Goal: Task Accomplishment & Management: Complete application form

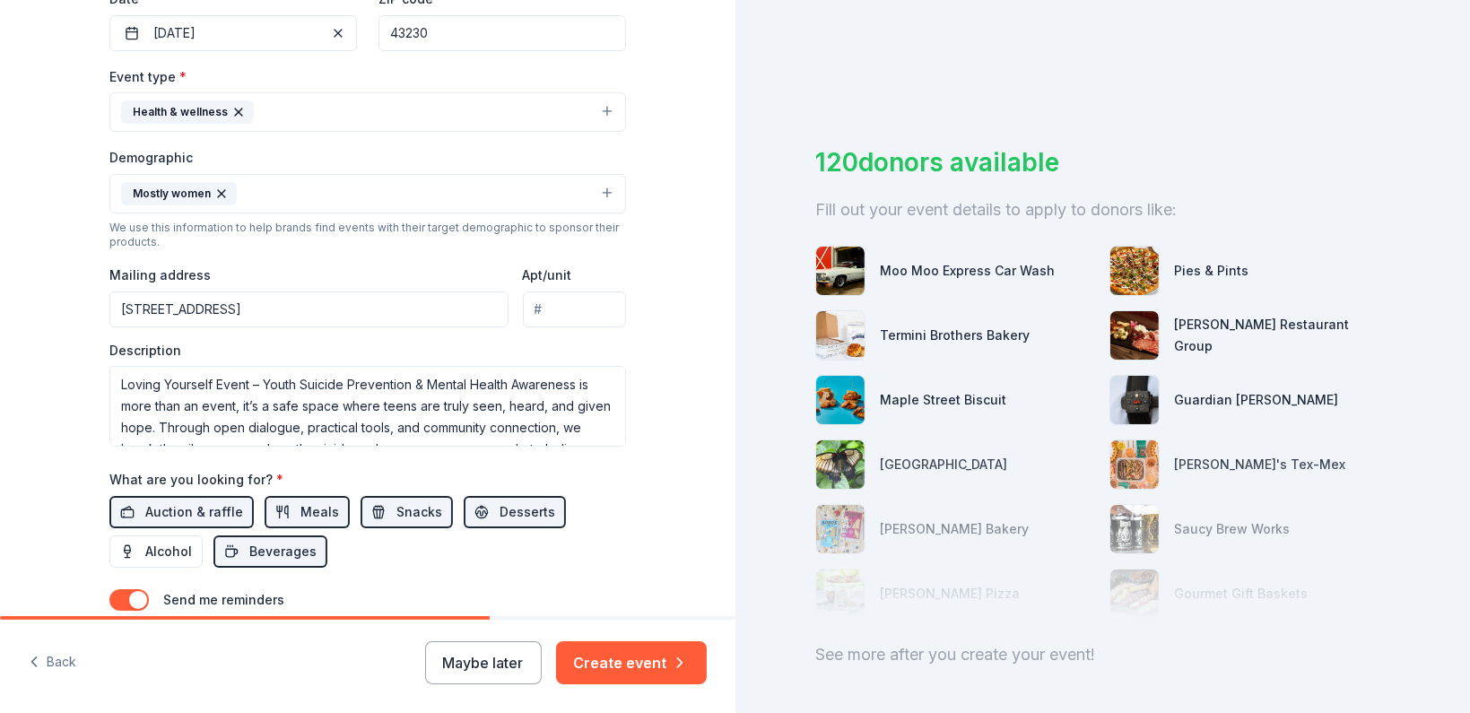
scroll to position [478, 0]
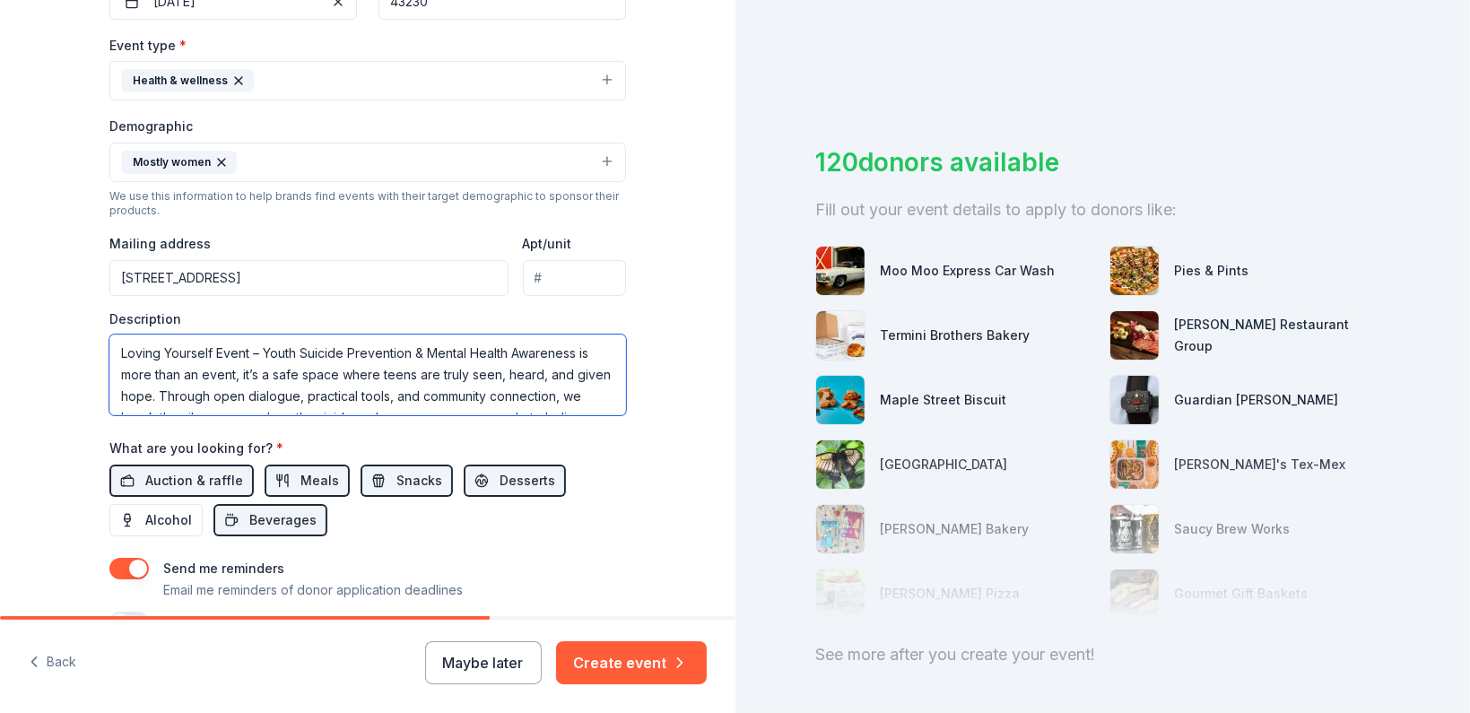
drag, startPoint x: 109, startPoint y: 352, endPoint x: 571, endPoint y: 353, distance: 461.1
click at [571, 353] on textarea "Loving Yourself Event – Youth Suicide Prevention & Mental Health Awareness is m…" at bounding box center [367, 375] width 517 height 81
click at [435, 356] on textarea "Loving Yourself Event – Youth Suicide Prevention & Mental Health Awareness is m…" at bounding box center [367, 375] width 517 height 81
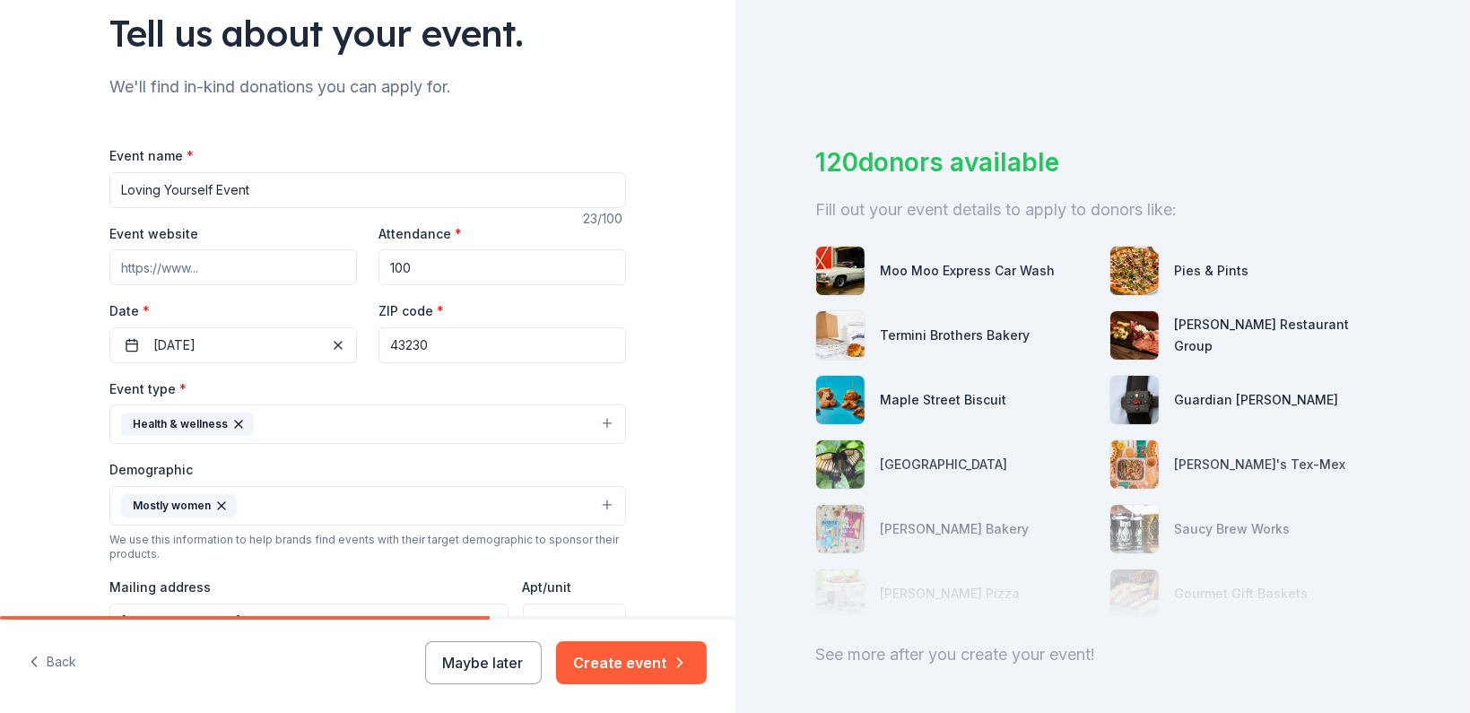
scroll to position [119, 0]
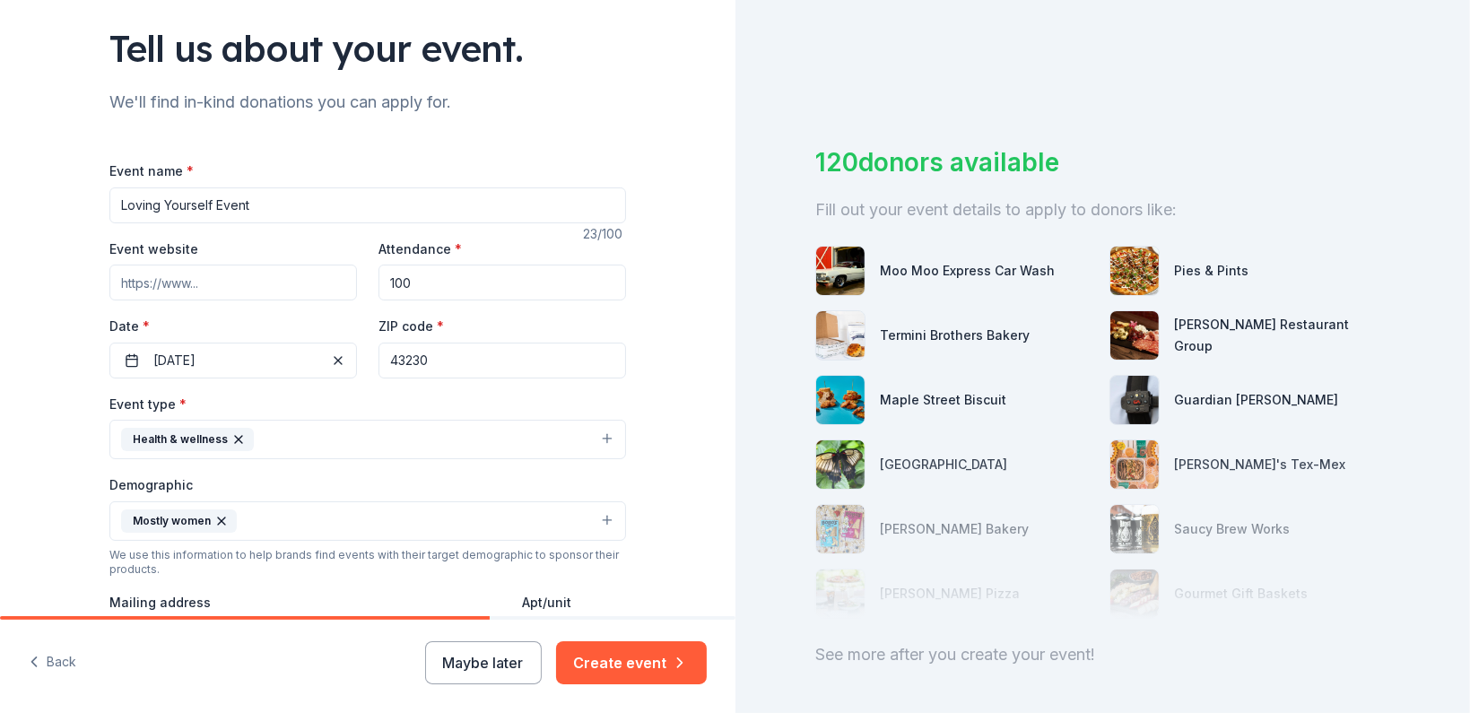
drag, startPoint x: 252, startPoint y: 206, endPoint x: 111, endPoint y: 203, distance: 140.9
click at [111, 203] on input "Loving Yourself Event" at bounding box center [367, 206] width 517 height 36
paste input "Loving Yourself Event – Youth Suicide Prevention & Mental Health Awareness"
type input "Loving Yourself Event – Youth Suicide Prevention & Mental Health Awareness"
click at [664, 254] on div "Tell us about your event. We'll find in-kind donations you can apply for. Event…" at bounding box center [368, 480] width 736 height 1198
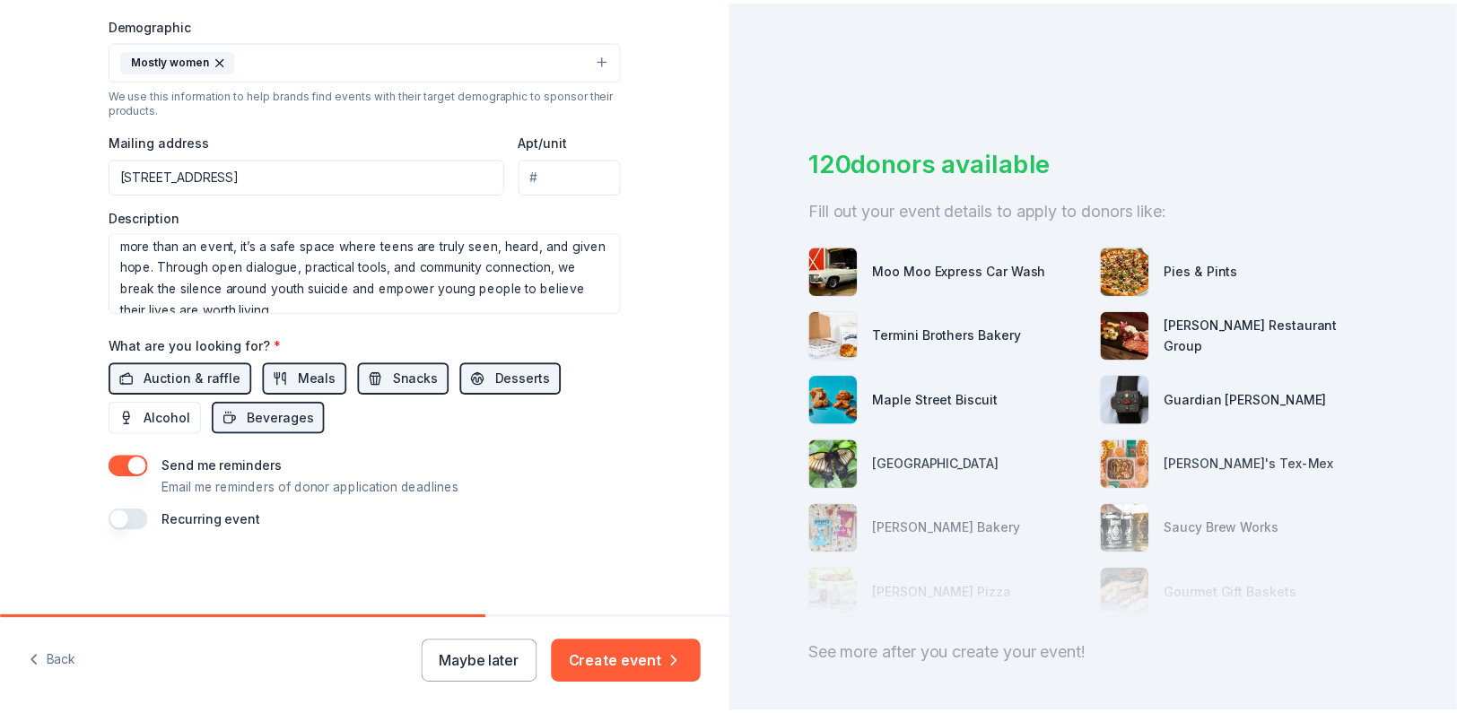
scroll to position [43, 0]
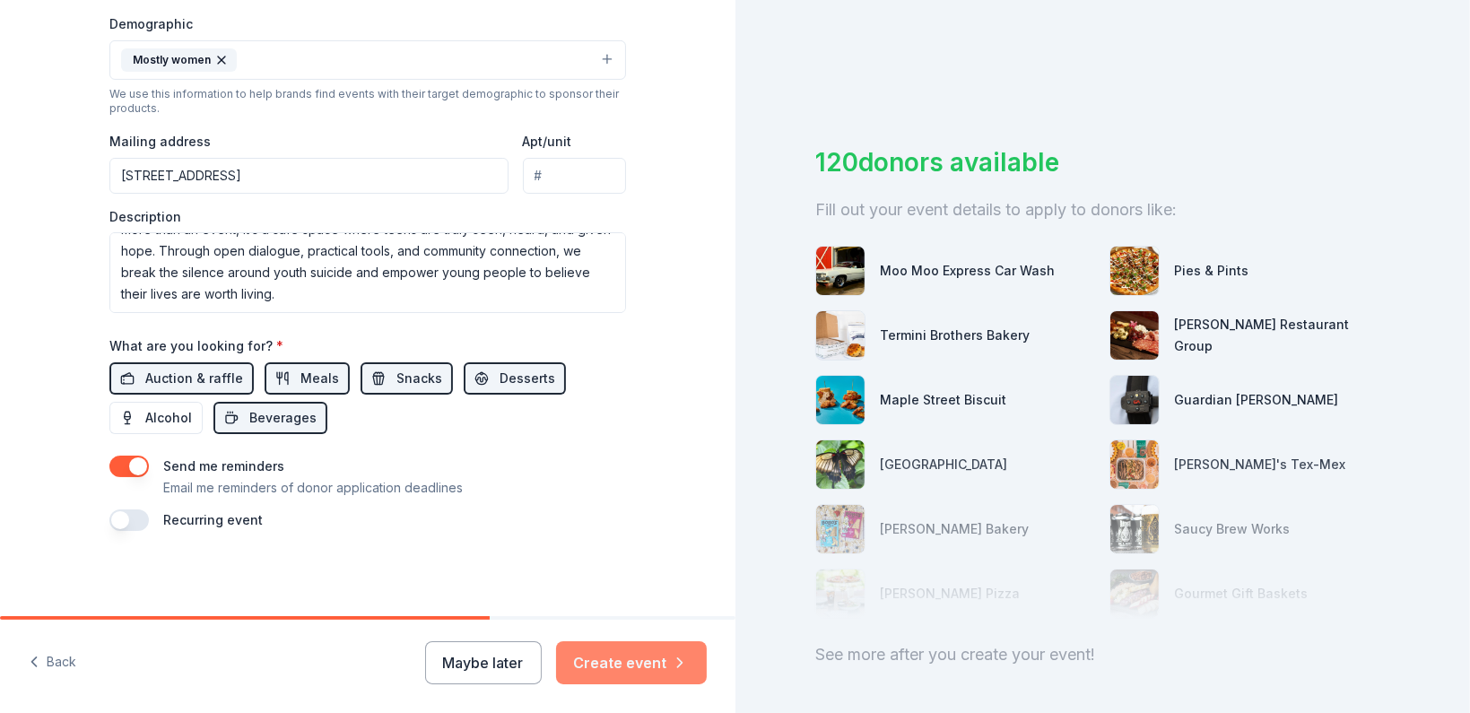
click at [599, 665] on button "Create event" at bounding box center [631, 662] width 151 height 43
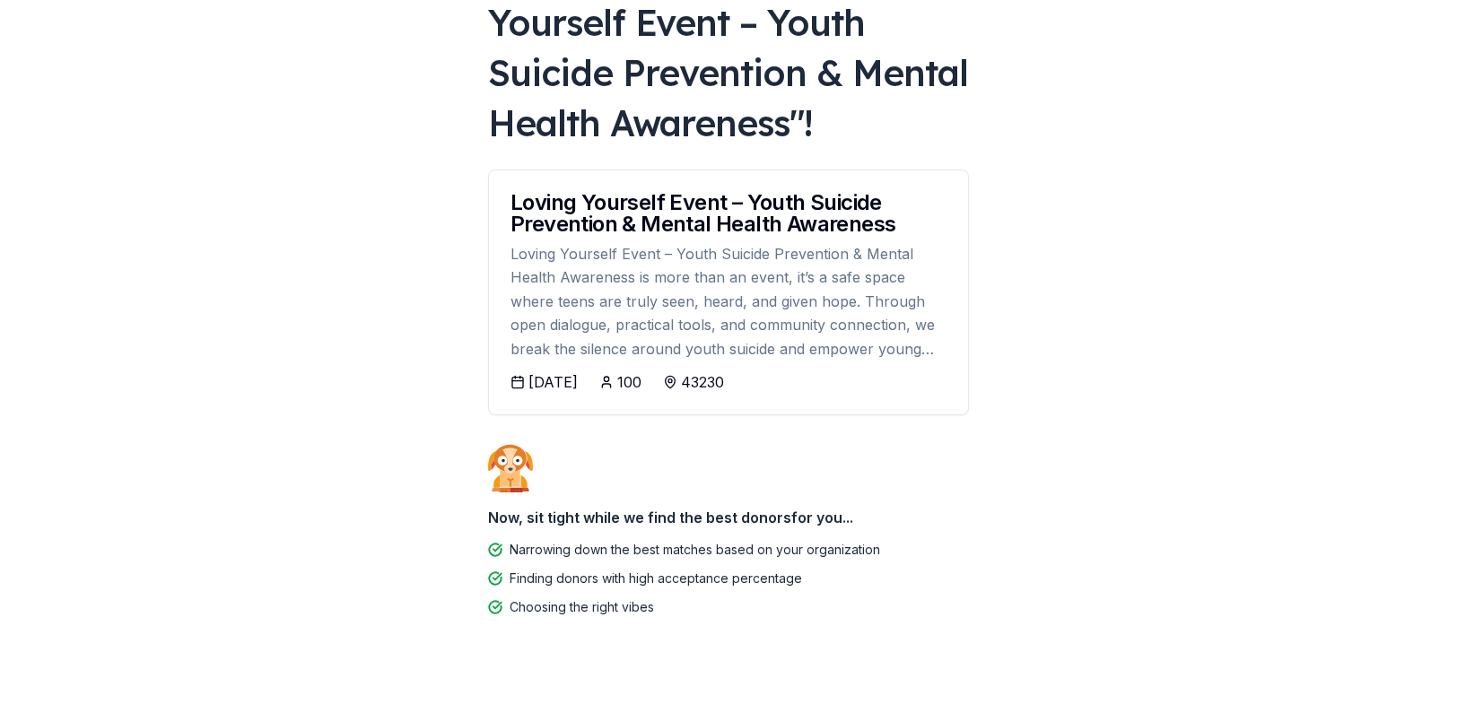
scroll to position [190, 0]
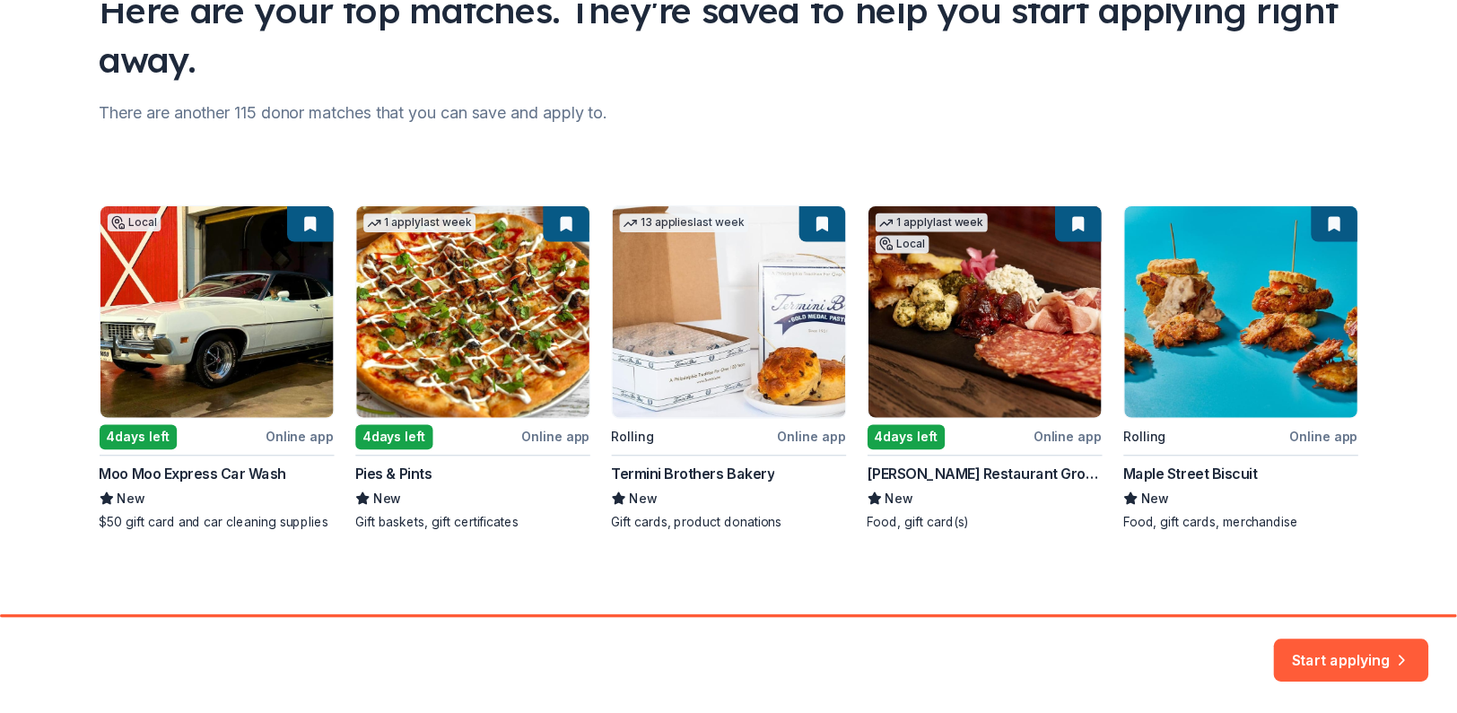
scroll to position [162, 0]
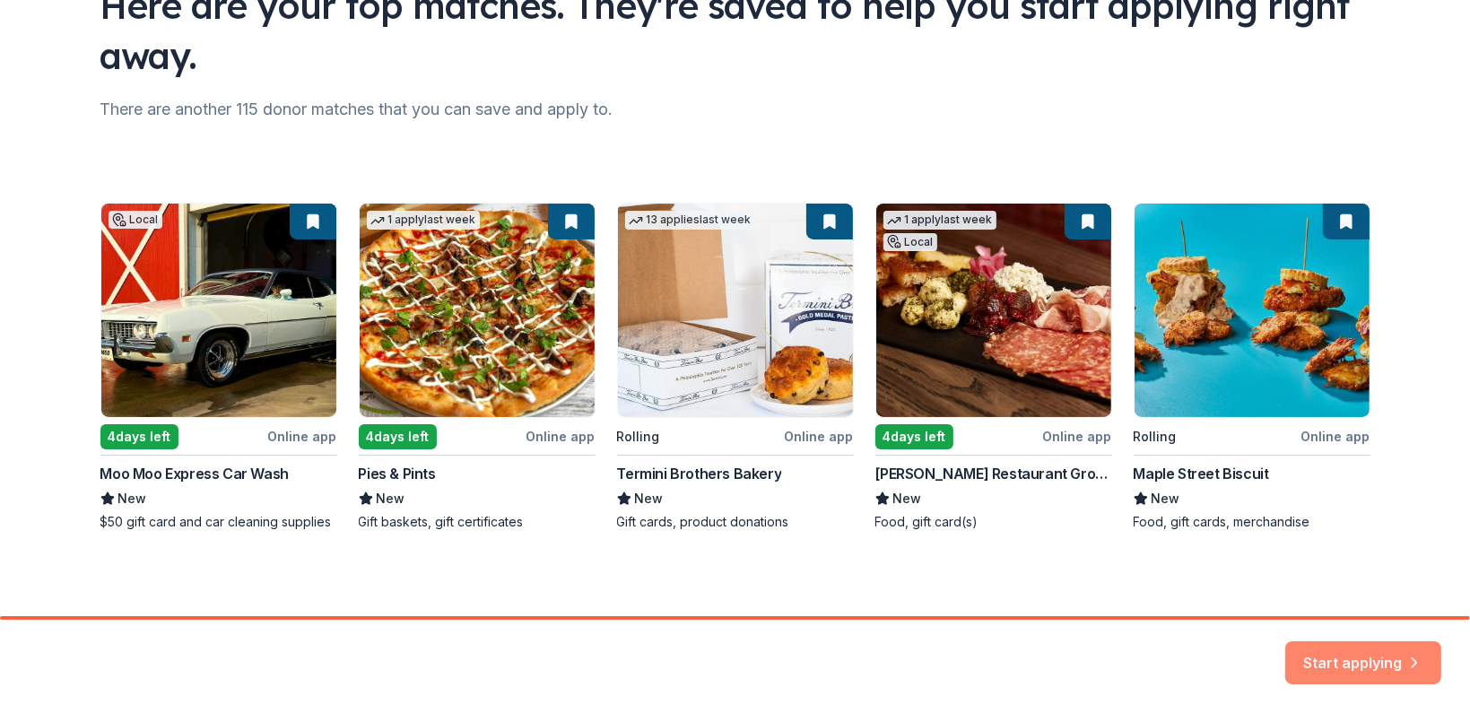
click at [1328, 664] on button "Start applying" at bounding box center [1364, 652] width 156 height 43
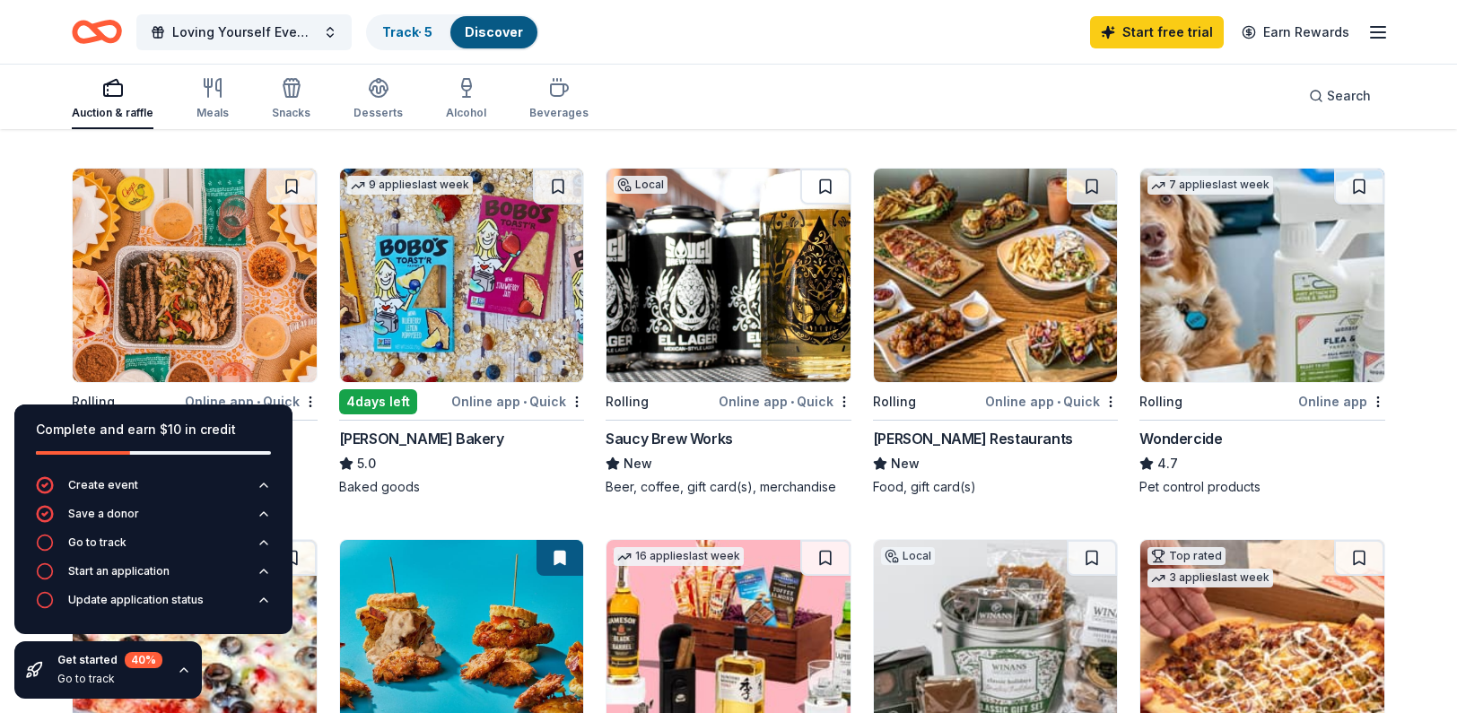
scroll to position [1077, 0]
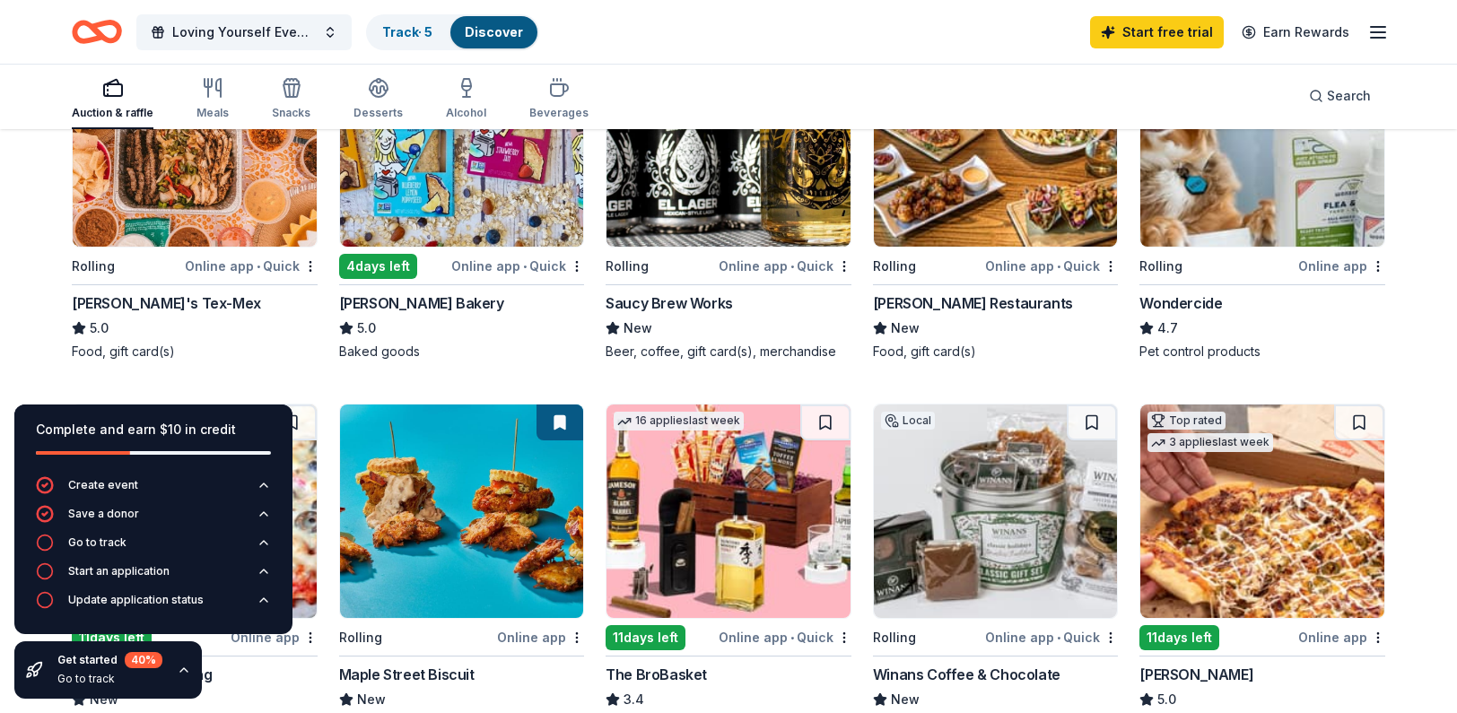
click at [446, 272] on div "4 days left" at bounding box center [393, 266] width 109 height 22
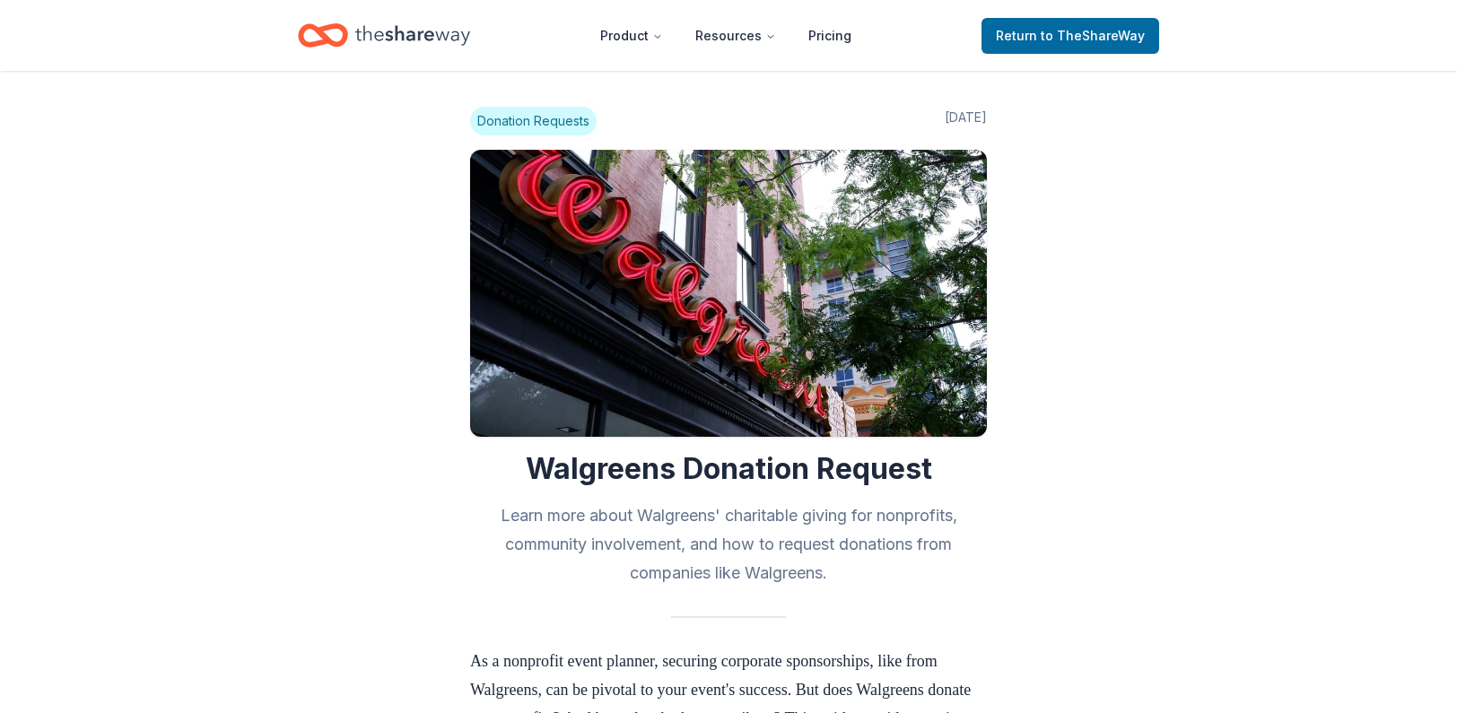
scroll to position [1555, 0]
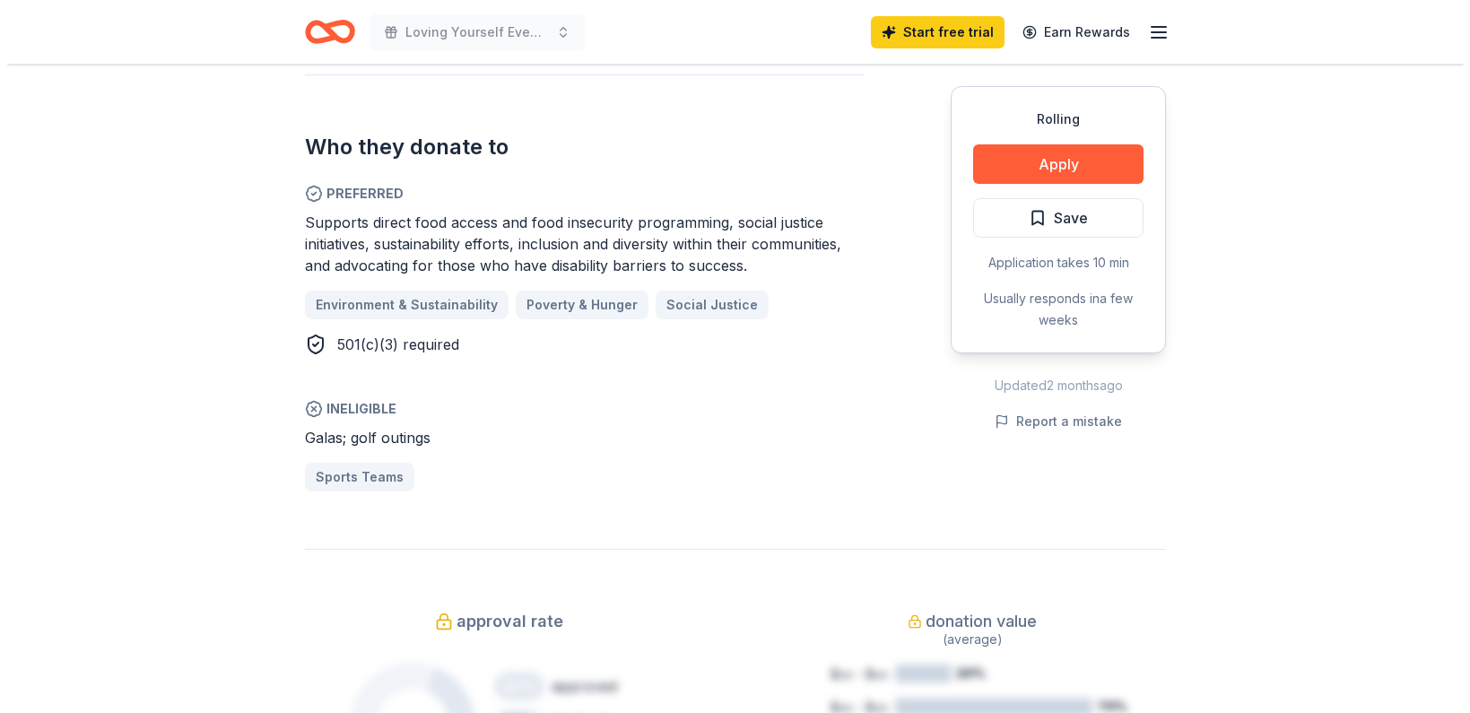
scroll to position [956, 0]
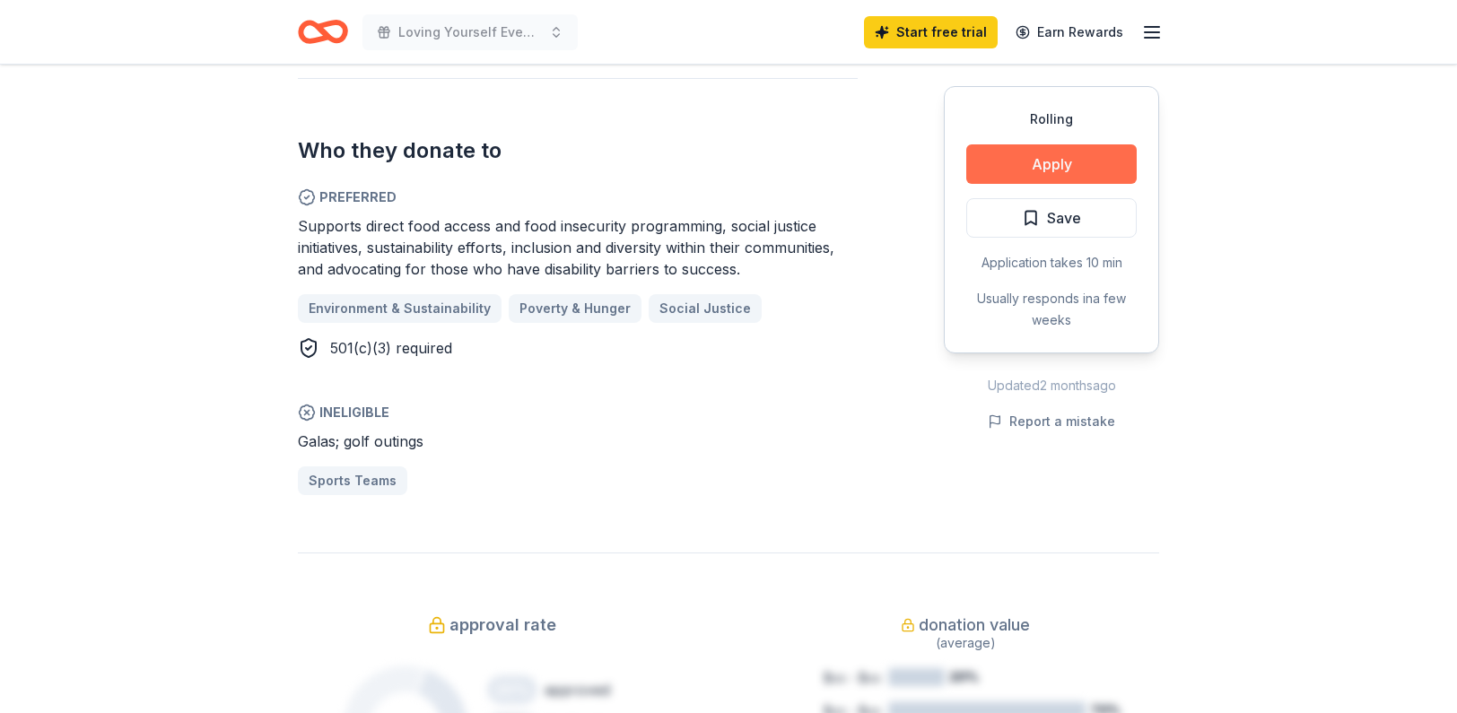
click at [1022, 166] on button "Apply" at bounding box center [1051, 163] width 170 height 39
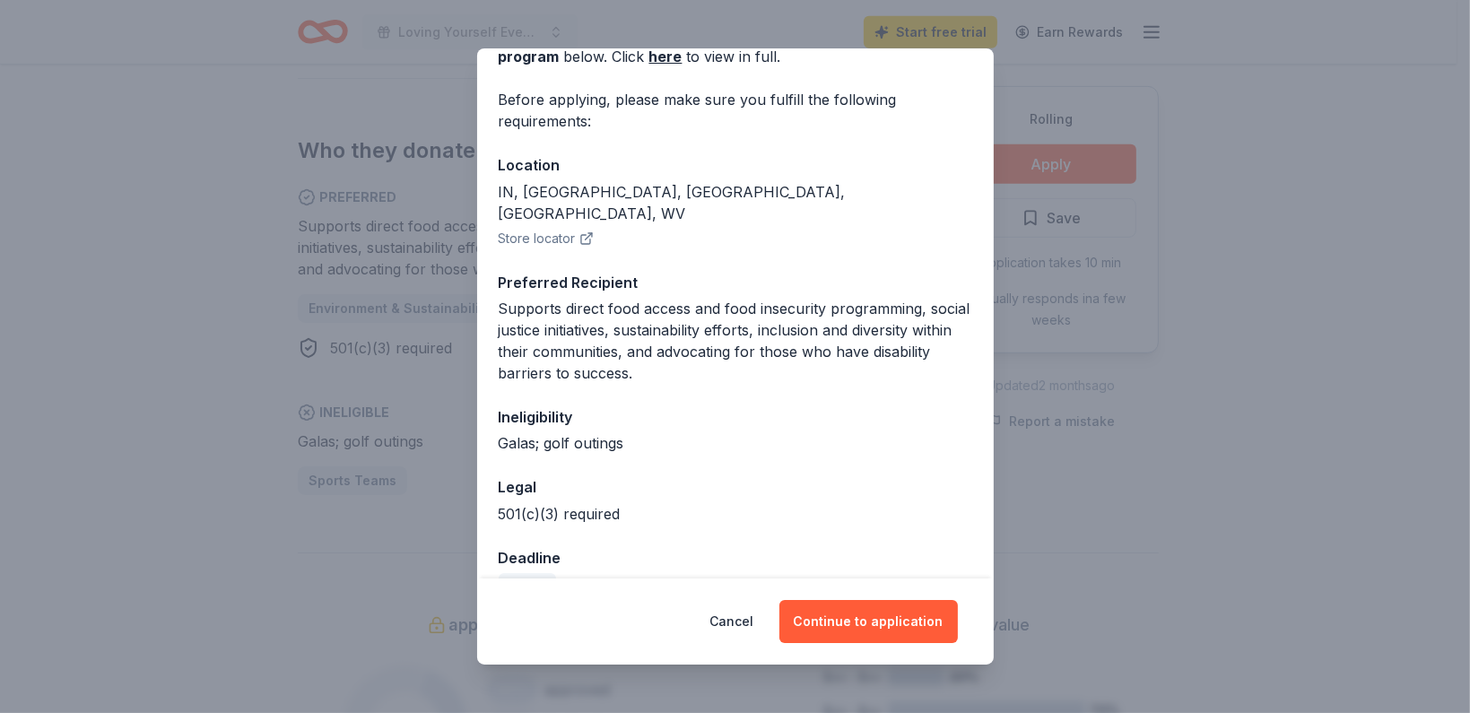
scroll to position [130, 0]
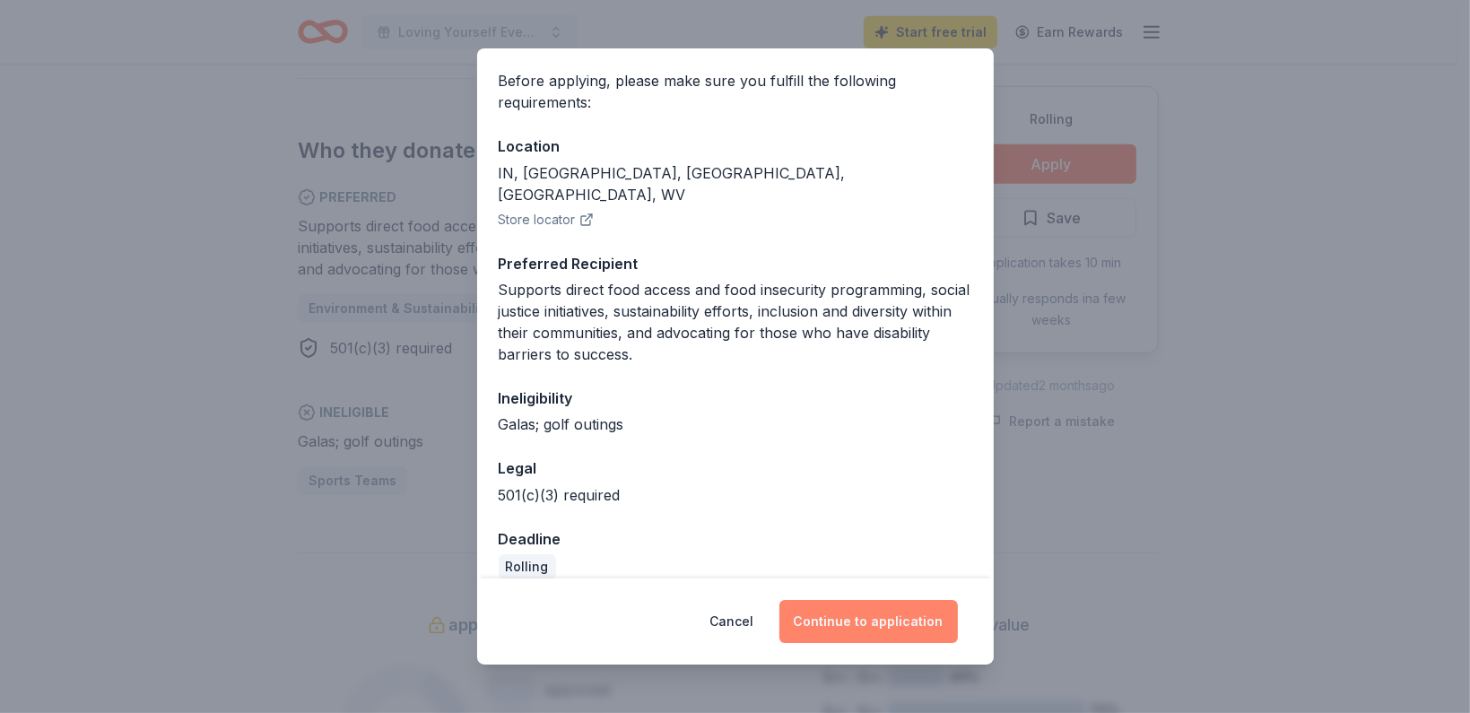
click at [851, 625] on button "Continue to application" at bounding box center [869, 621] width 179 height 43
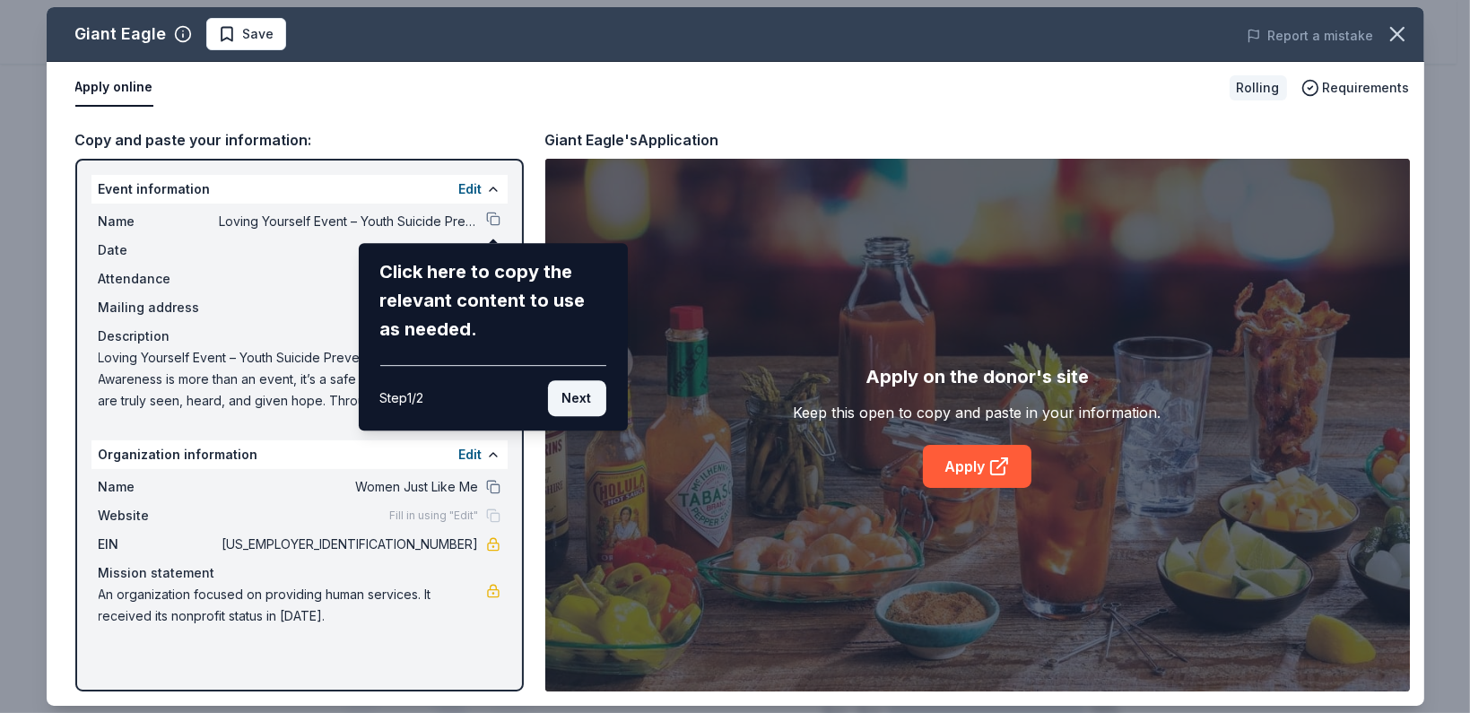
click at [583, 402] on button "Next" at bounding box center [577, 398] width 58 height 36
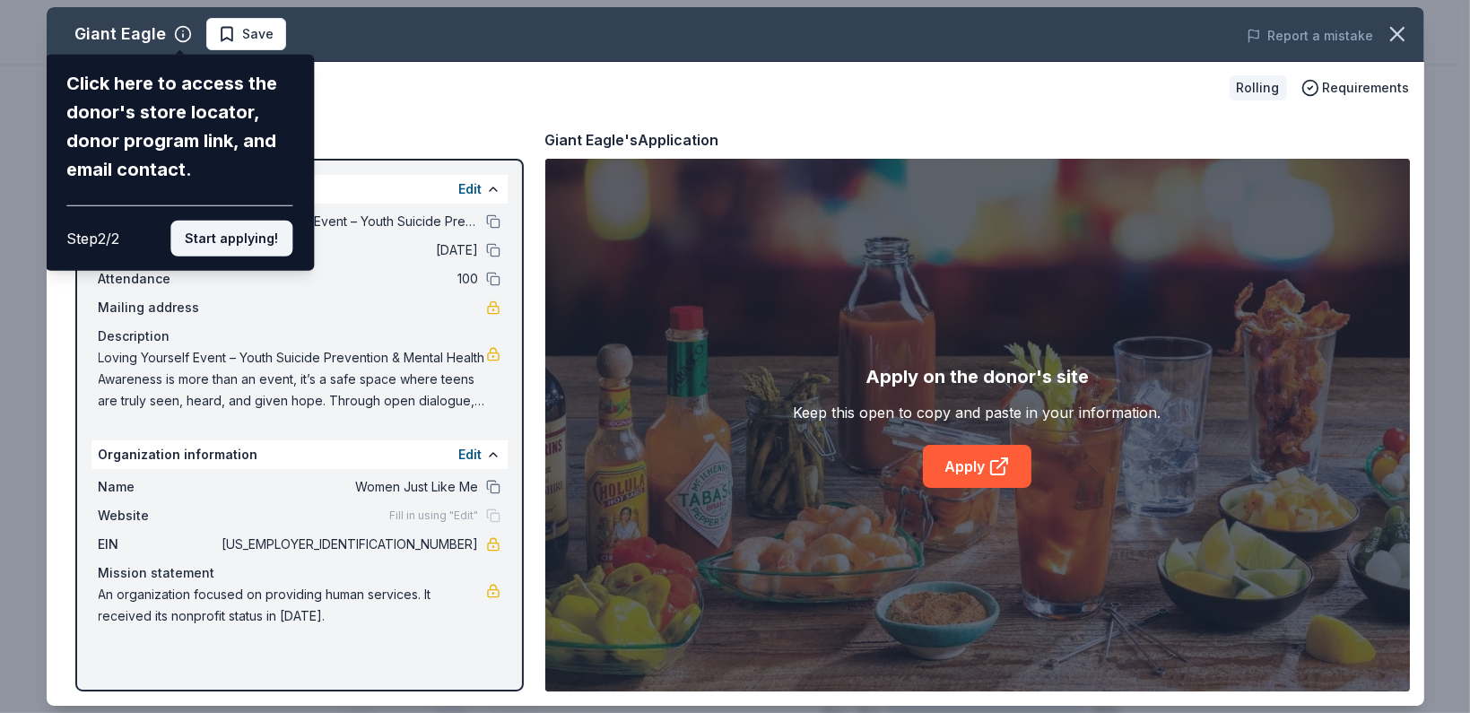
click at [202, 243] on button "Start applying!" at bounding box center [231, 239] width 122 height 36
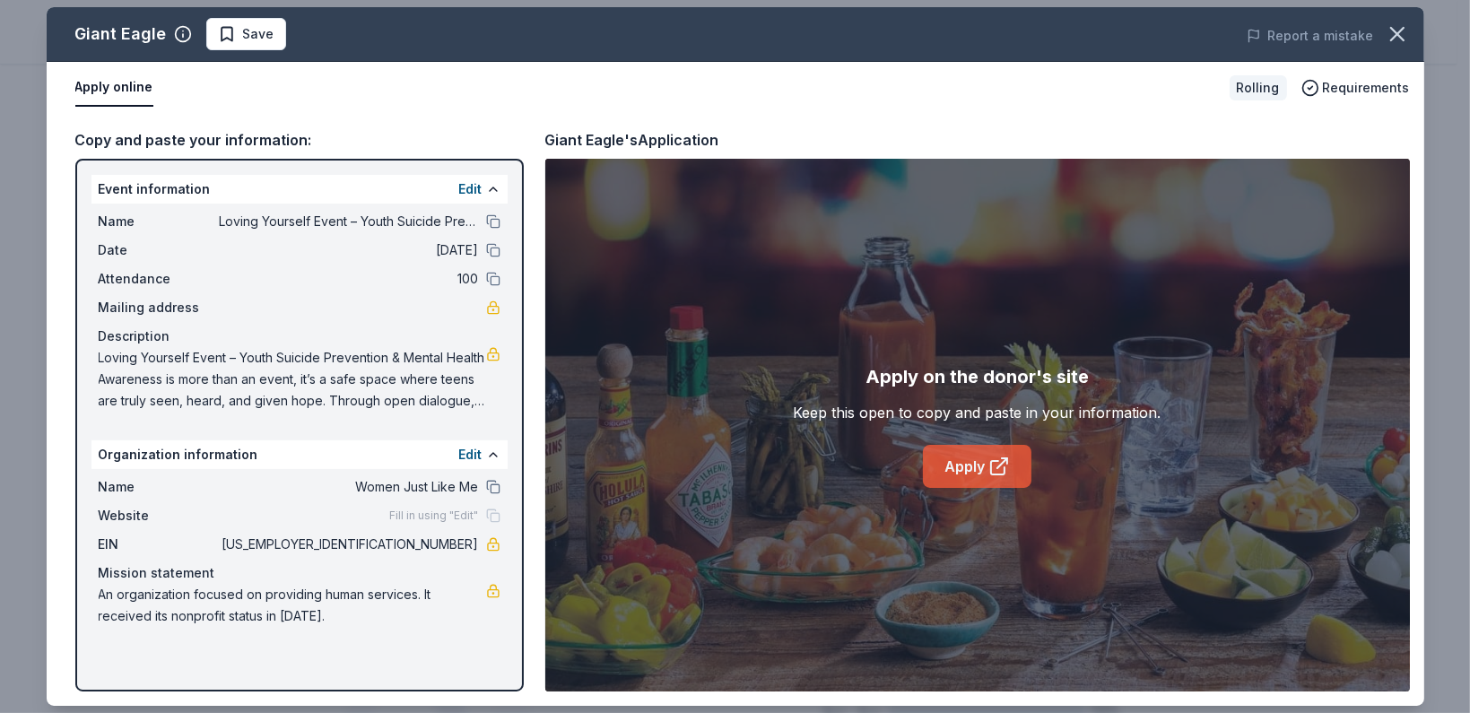
click at [998, 462] on icon at bounding box center [1000, 467] width 22 height 22
